Goal: Find specific page/section: Find specific page/section

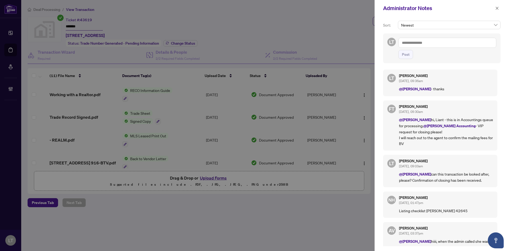
click at [497, 8] on icon "close" at bounding box center [497, 8] width 4 height 4
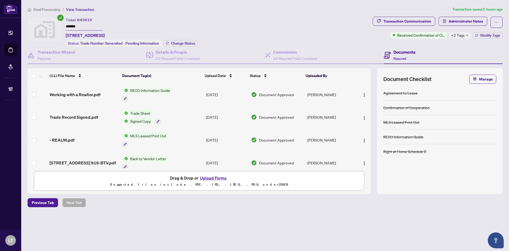
click at [105, 19] on div "Ticket #: 43619 ******* [STREET_ADDRESS]" at bounding box center [85, 28] width 39 height 22
click at [35, 10] on span "Deal Processing" at bounding box center [46, 9] width 27 height 5
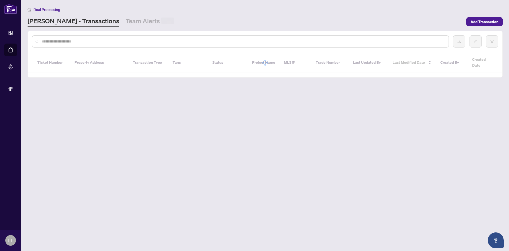
click at [56, 44] on input "text" at bounding box center [243, 41] width 403 height 6
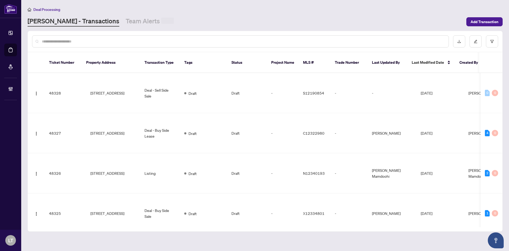
paste input "*******"
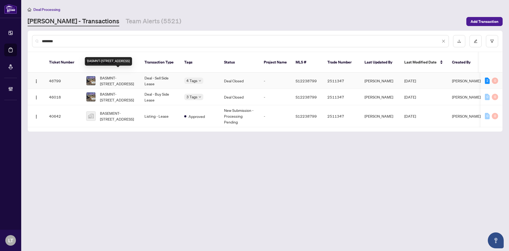
type input "*******"
click at [110, 77] on span "BASMNT-[STREET_ADDRESS]" at bounding box center [118, 81] width 36 height 12
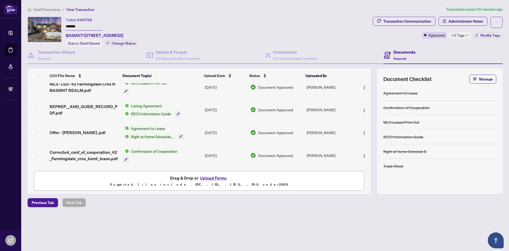
scroll to position [112, 0]
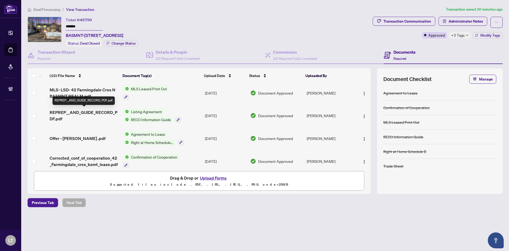
click at [101, 111] on span "REPREP__AND_GUIDE_RECORD_PDF.pdf" at bounding box center [84, 115] width 69 height 13
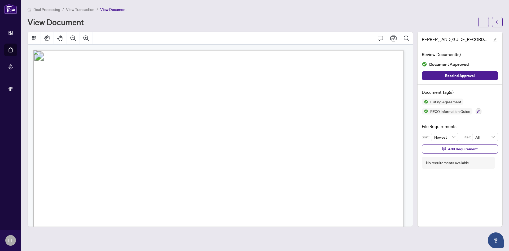
drag, startPoint x: 223, startPoint y: 161, endPoint x: 226, endPoint y: 160, distance: 2.7
click at [226, 160] on span "[PERSON_NAME] [PERSON_NAME] CORDON [PERSON_NAME] [PERSON_NAME], D,S [PERSON_NAM…" at bounding box center [190, 161] width 196 height 4
click at [499, 21] on button "button" at bounding box center [497, 22] width 11 height 11
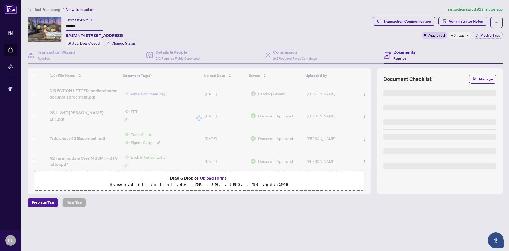
type input "*******"
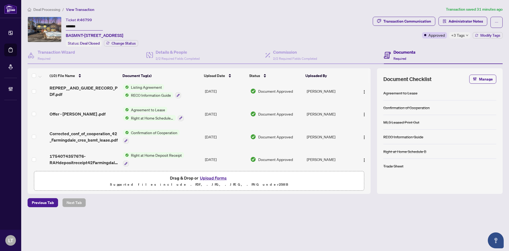
scroll to position [140, 0]
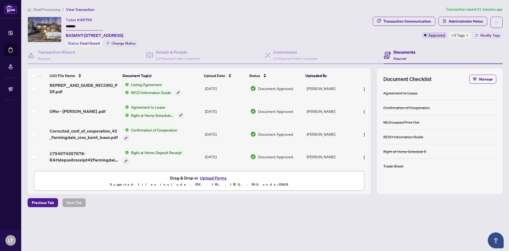
click at [49, 10] on span "Deal Processing" at bounding box center [46, 9] width 27 height 5
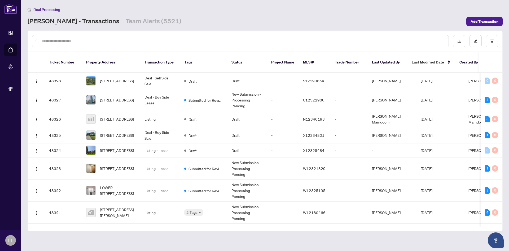
click at [107, 41] on input "text" at bounding box center [243, 41] width 403 height 6
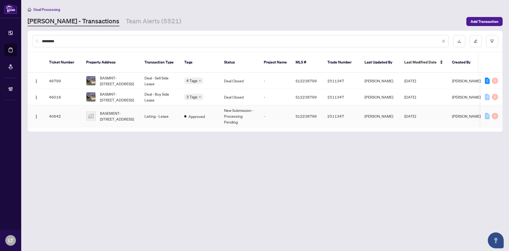
type input "*********"
click at [158, 112] on td "Listing - Lease" at bounding box center [160, 116] width 40 height 22
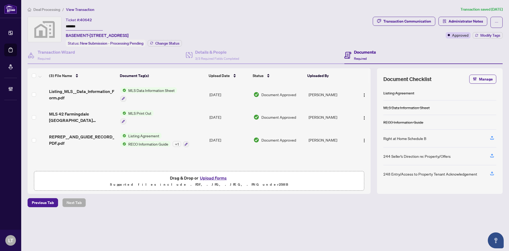
scroll to position [0, 0]
click at [42, 9] on span "Deal Processing" at bounding box center [46, 9] width 27 height 5
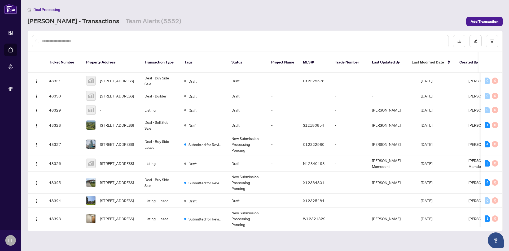
click at [59, 40] on input "text" at bounding box center [243, 41] width 403 height 6
paste input "*******"
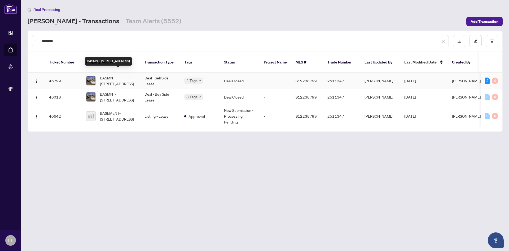
type input "*******"
click at [112, 75] on span "BASMNT-[STREET_ADDRESS]" at bounding box center [118, 81] width 36 height 12
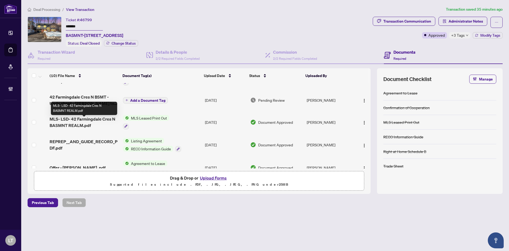
scroll to position [70, 0]
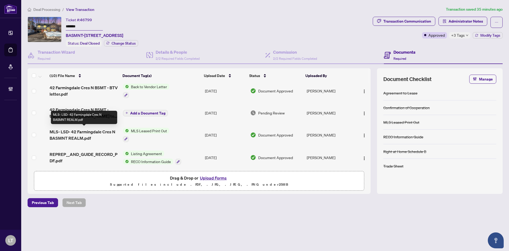
click at [77, 128] on span "MLS- LSD- 42 Farmingdale Cres N BASMNT REALM.pdf" at bounding box center [84, 134] width 69 height 13
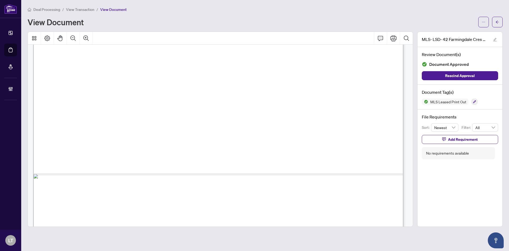
scroll to position [292, 0]
drag, startPoint x: 114, startPoint y: 192, endPoint x: 178, endPoint y: 192, distance: 64.2
click at [104, 192] on span "SELLER/LANDLORD" at bounding box center [77, 192] width 51 height 3
drag, startPoint x: 183, startPoint y: 190, endPoint x: 114, endPoint y: 190, distance: 69.0
click at [104, 191] on span "SELLER/LANDLORD" at bounding box center [77, 192] width 51 height 3
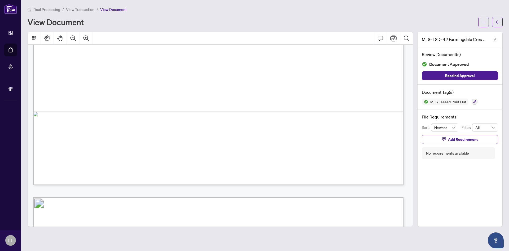
scroll to position [424, 0]
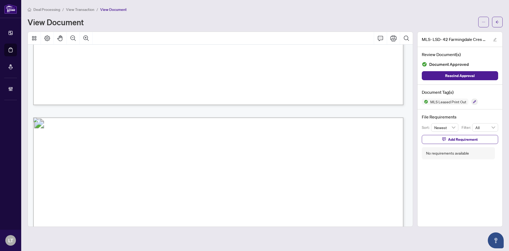
drag, startPoint x: 144, startPoint y: 152, endPoint x: 141, endPoint y: 151, distance: 3.5
click at [143, 153] on span "[PERSON_NAME]" at bounding box center [133, 153] width 44 height 3
drag, startPoint x: 141, startPoint y: 143, endPoint x: 111, endPoint y: 142, distance: 29.2
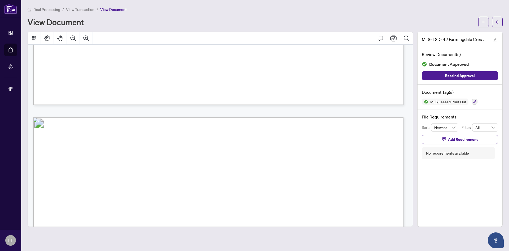
drag, startPoint x: 112, startPoint y: 144, endPoint x: 192, endPoint y: 146, distance: 79.3
click at [104, 146] on span "NAME" at bounding box center [96, 145] width 15 height 3
drag, startPoint x: 168, startPoint y: 169, endPoint x: 112, endPoint y: 142, distance: 62.6
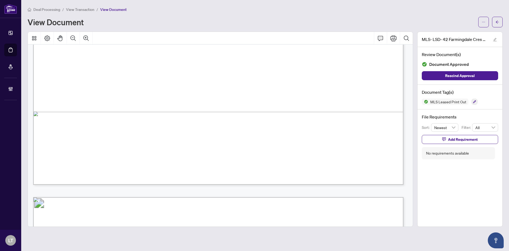
scroll to position [398, 0]
